Goal: Task Accomplishment & Management: Manage account settings

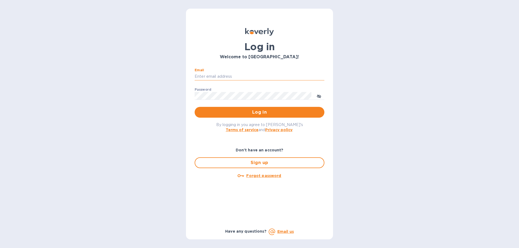
click at [219, 79] on input "Email" at bounding box center [260, 77] width 130 height 8
type input "[PERSON_NAME][EMAIL_ADDRESS][DOMAIN_NAME]"
click at [195, 107] on button "Log in" at bounding box center [260, 112] width 130 height 11
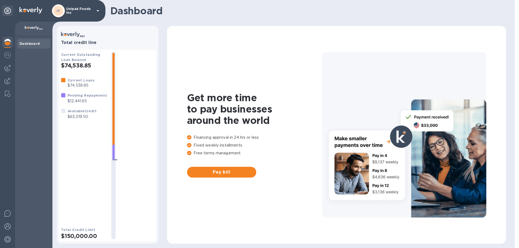
click at [25, 45] on b "Dashboard" at bounding box center [29, 44] width 21 height 4
click at [9, 44] on img at bounding box center [7, 42] width 6 height 6
click at [88, 11] on p "Unipak Foods Inc" at bounding box center [79, 11] width 27 height 8
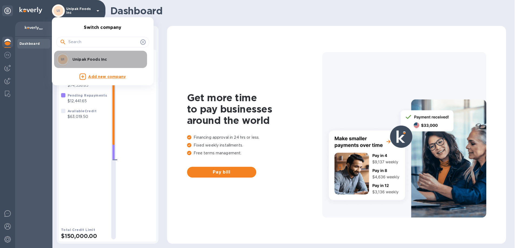
click at [90, 59] on p "Unipak Foods Inc" at bounding box center [106, 59] width 68 height 5
